Goal: Check status

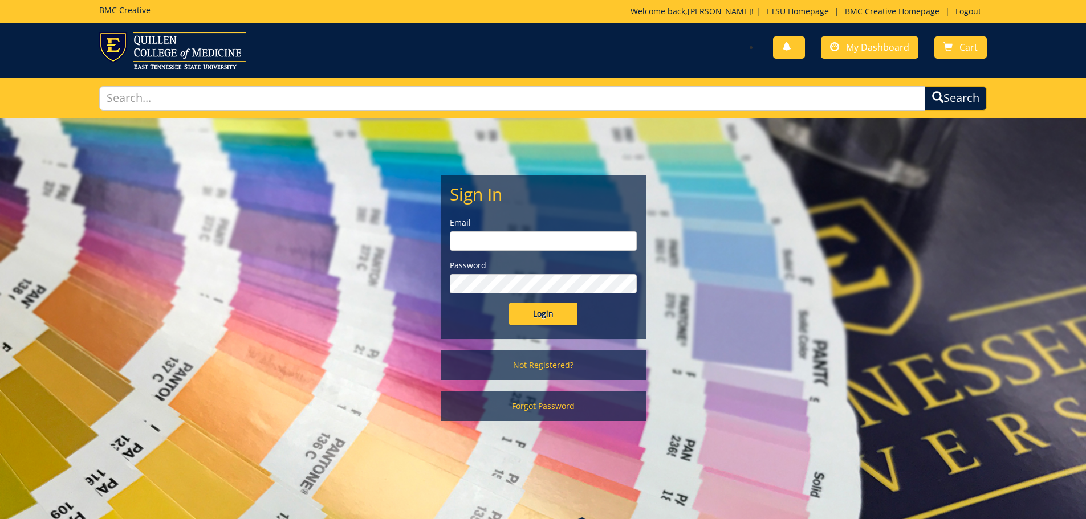
type input "[PERSON_NAME][EMAIL_ADDRESS][DOMAIN_NAME]"
click at [573, 312] on input "Login" at bounding box center [543, 314] width 68 height 23
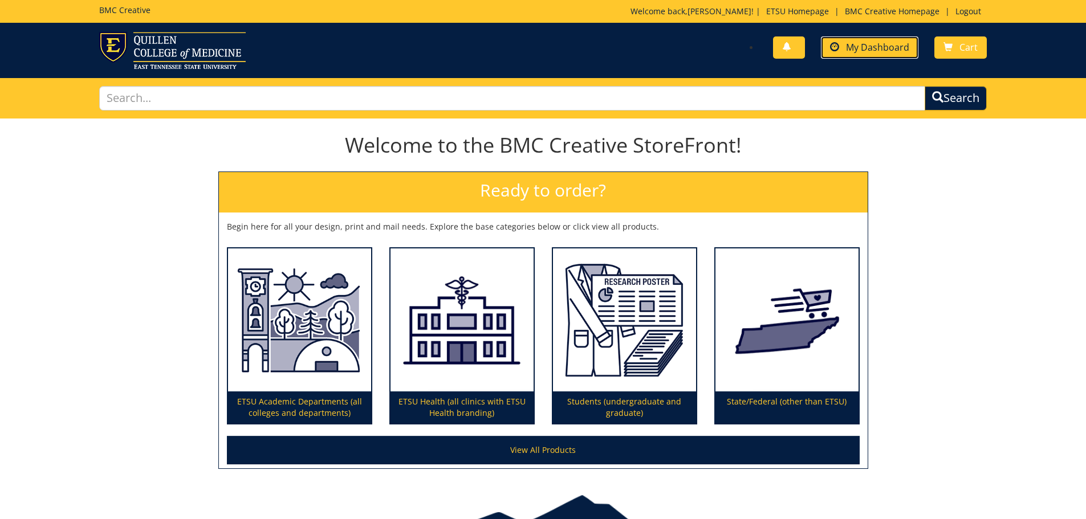
click at [879, 46] on span "My Dashboard" at bounding box center [877, 47] width 63 height 13
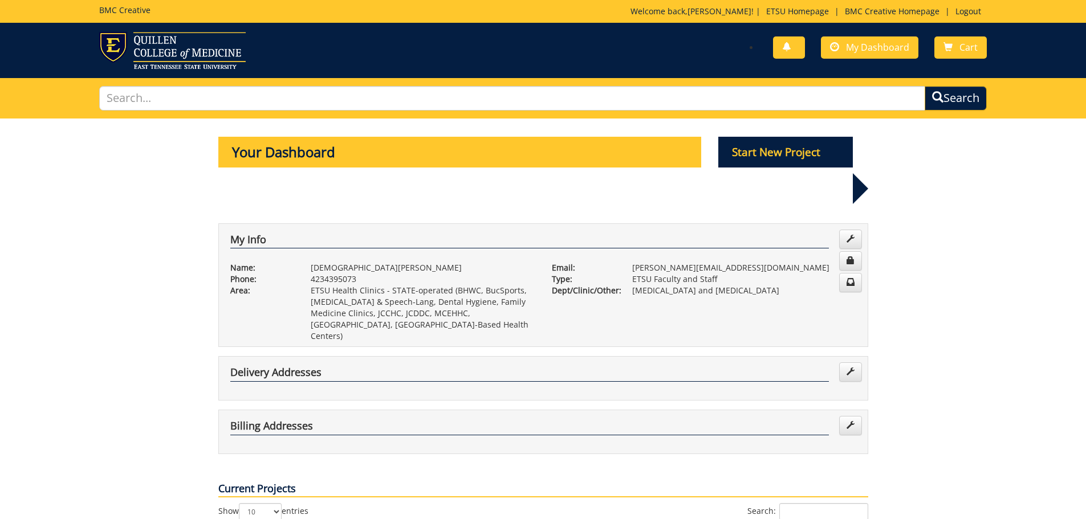
scroll to position [228, 0]
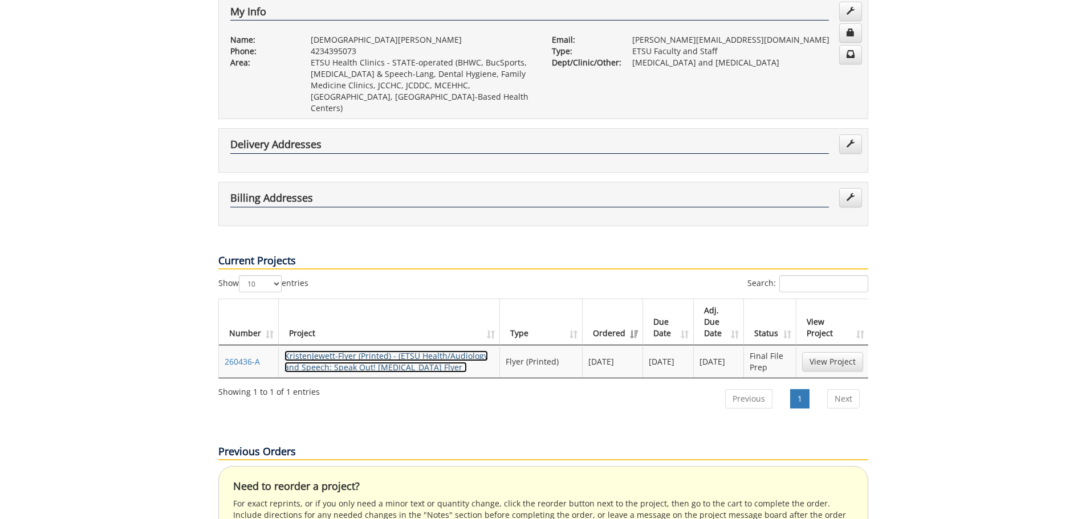
click at [366, 351] on link "KristenJewett-Flyer (Printed) - (ETSU Health/Audiology and Speech: Speak Out! G…" at bounding box center [385, 362] width 203 height 22
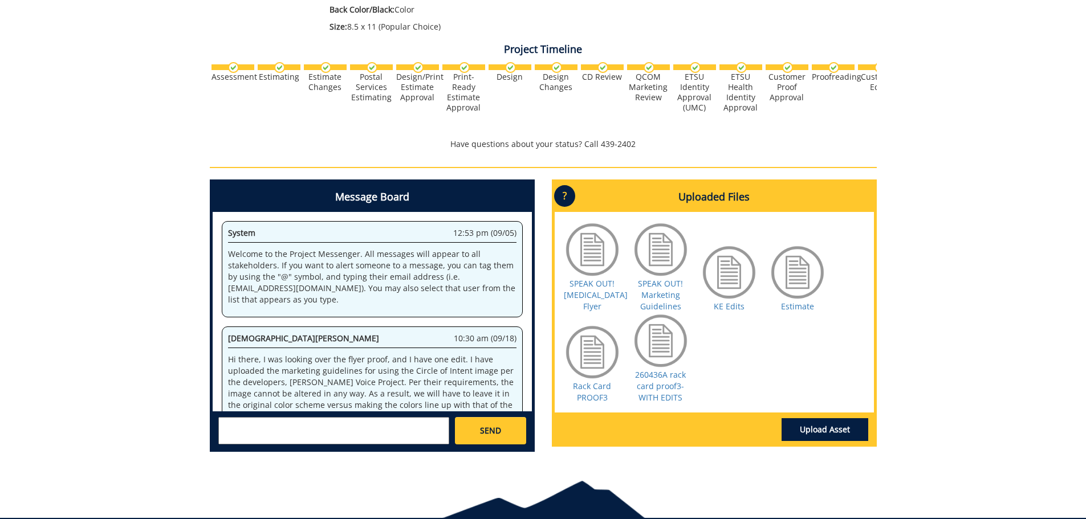
scroll to position [1243, 0]
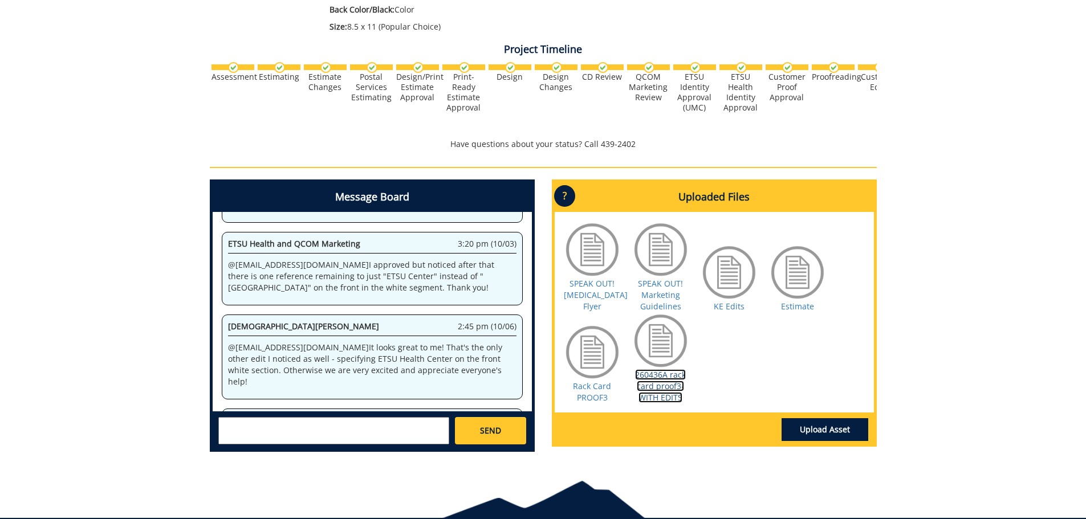
click at [678, 378] on link "260436A rack card proof3-WITH EDITS" at bounding box center [660, 386] width 51 height 34
